Goal: Transaction & Acquisition: Purchase product/service

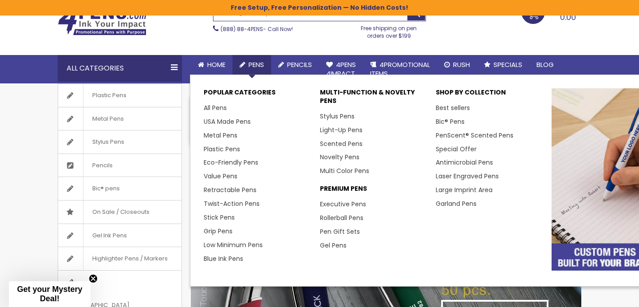
scroll to position [47, 0]
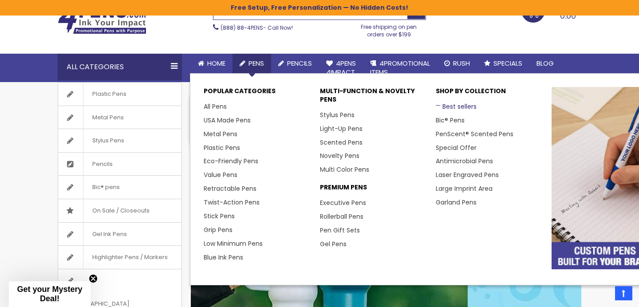
click at [446, 102] on link "Best sellers" at bounding box center [456, 106] width 41 height 9
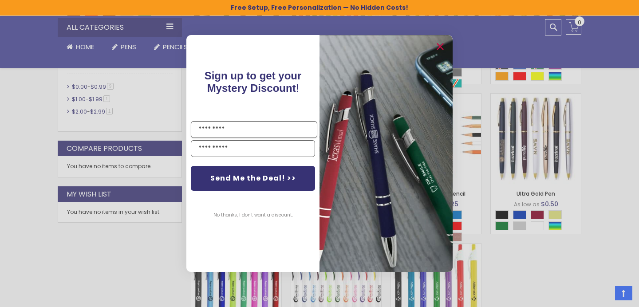
scroll to position [251, 0]
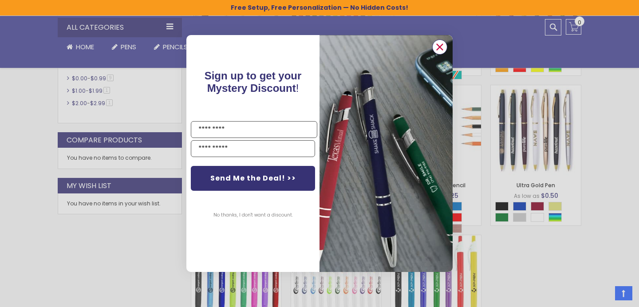
click at [440, 44] on circle "Close dialog" at bounding box center [439, 46] width 13 height 13
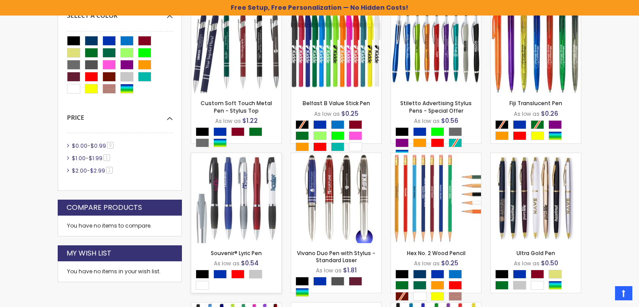
scroll to position [3, 0]
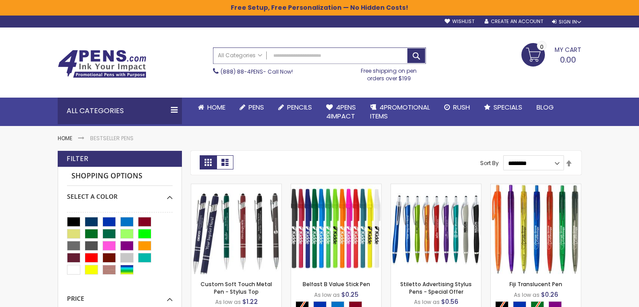
click at [306, 54] on input "Search" at bounding box center [319, 56] width 212 height 16
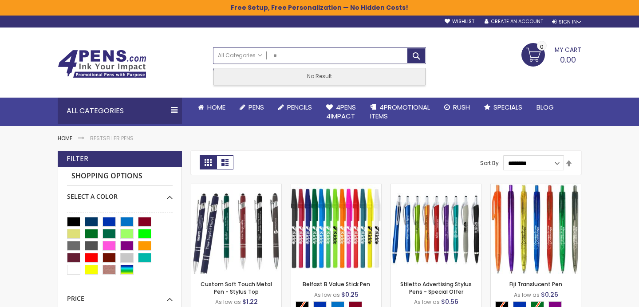
type input "*"
click at [356, 138] on ul "Home Bestseller Pens" at bounding box center [320, 134] width 524 height 16
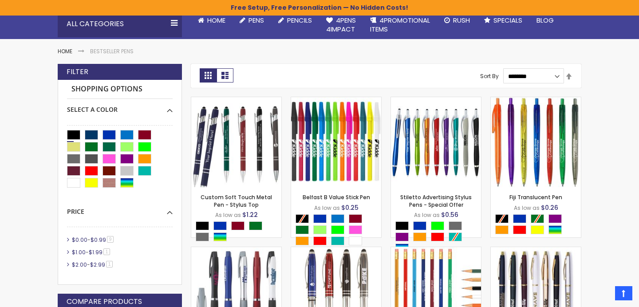
scroll to position [93, 0]
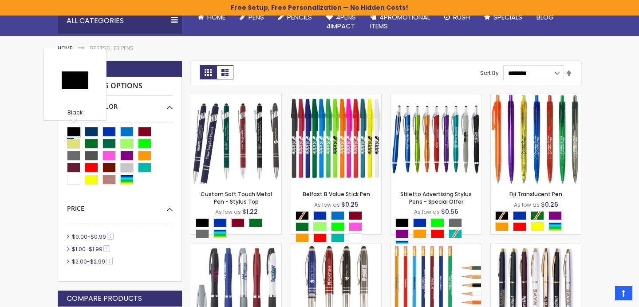
click at [75, 130] on div "Black" at bounding box center [73, 132] width 13 height 10
